Goal: Navigation & Orientation: Find specific page/section

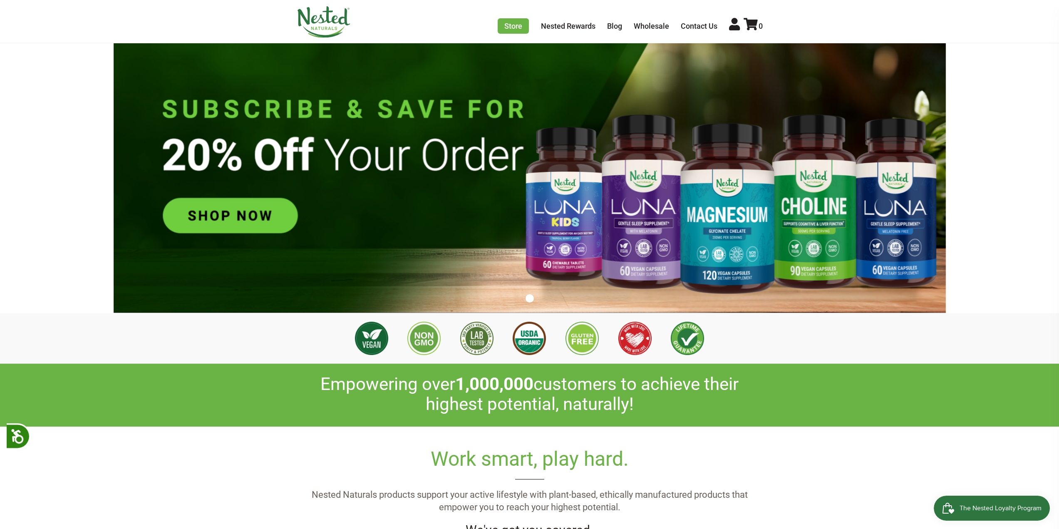
scroll to position [42, 0]
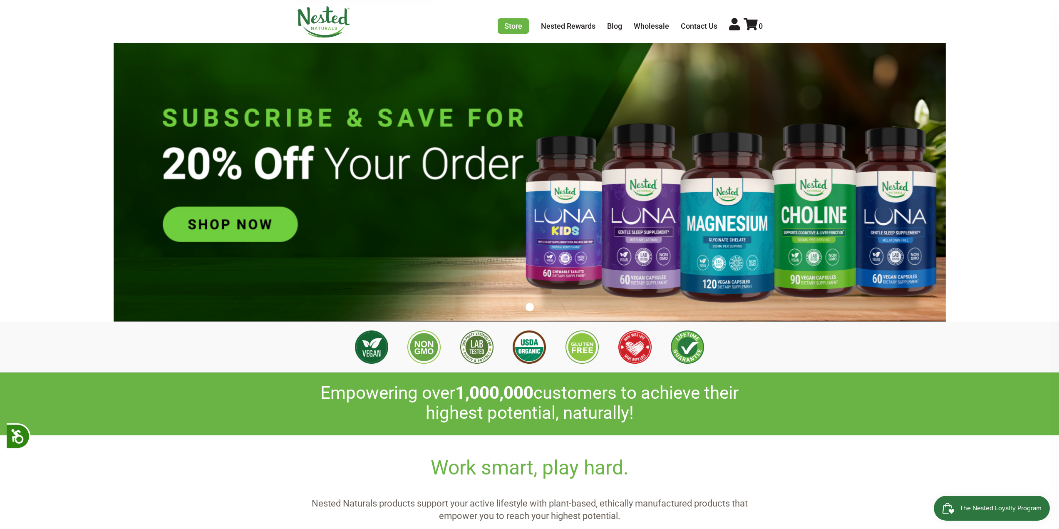
click at [213, 228] on img at bounding box center [530, 175] width 832 height 291
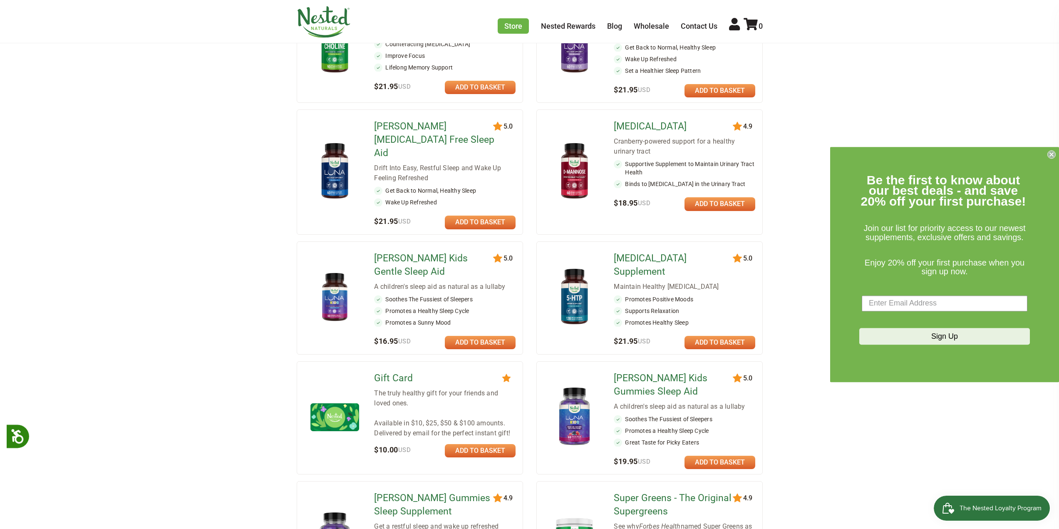
scroll to position [333, 0]
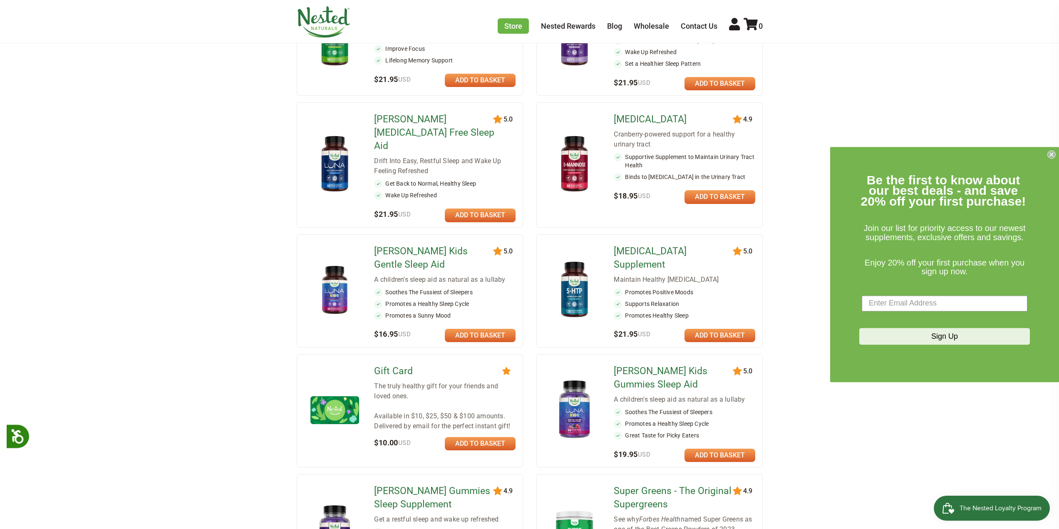
click at [1056, 156] on form "Be the first to know about our best deals - and save 20% off your first purchas…" at bounding box center [944, 264] width 229 height 235
click at [1051, 155] on icon "Close dialog" at bounding box center [1051, 154] width 8 height 8
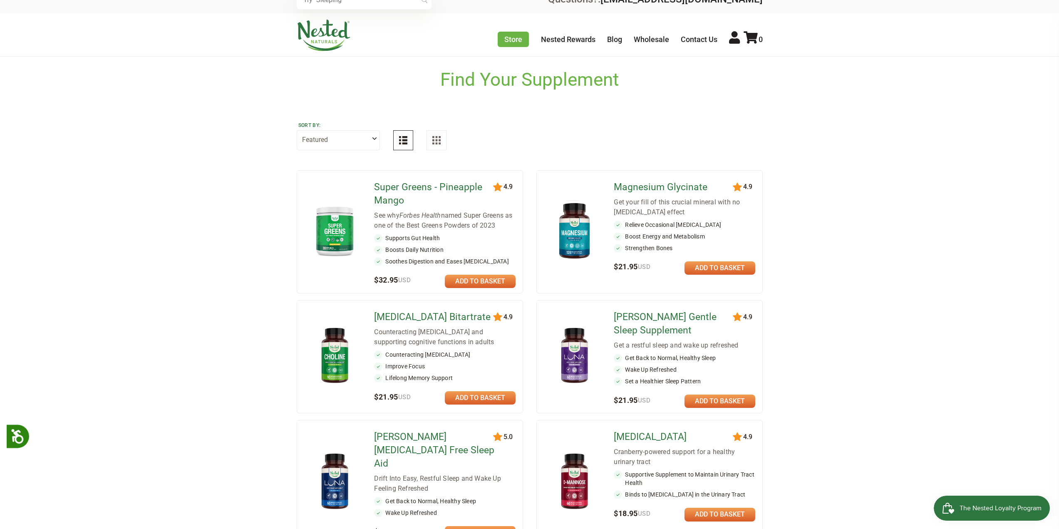
scroll to position [0, 0]
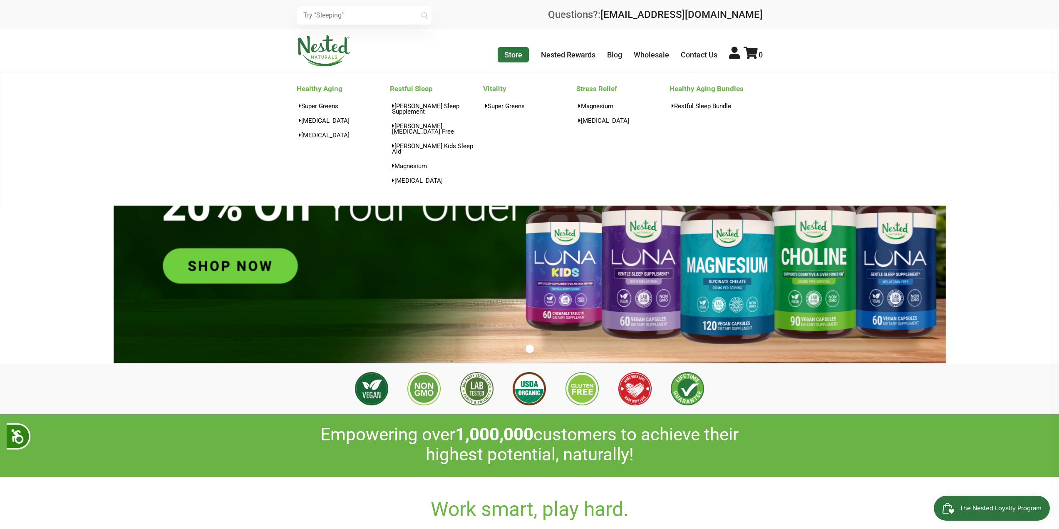
click at [521, 60] on link "Store" at bounding box center [513, 54] width 31 height 15
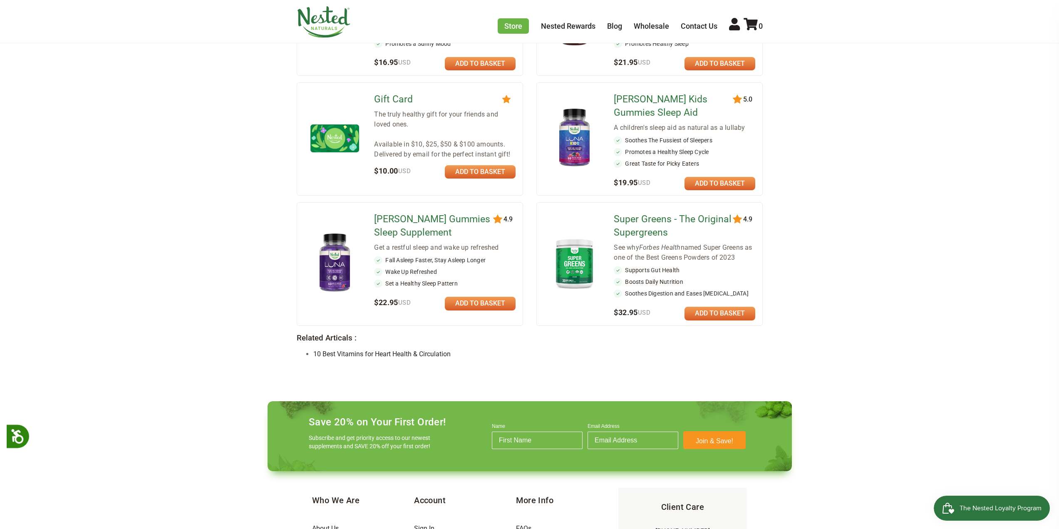
scroll to position [591, 0]
